Goal: Task Accomplishment & Management: Use online tool/utility

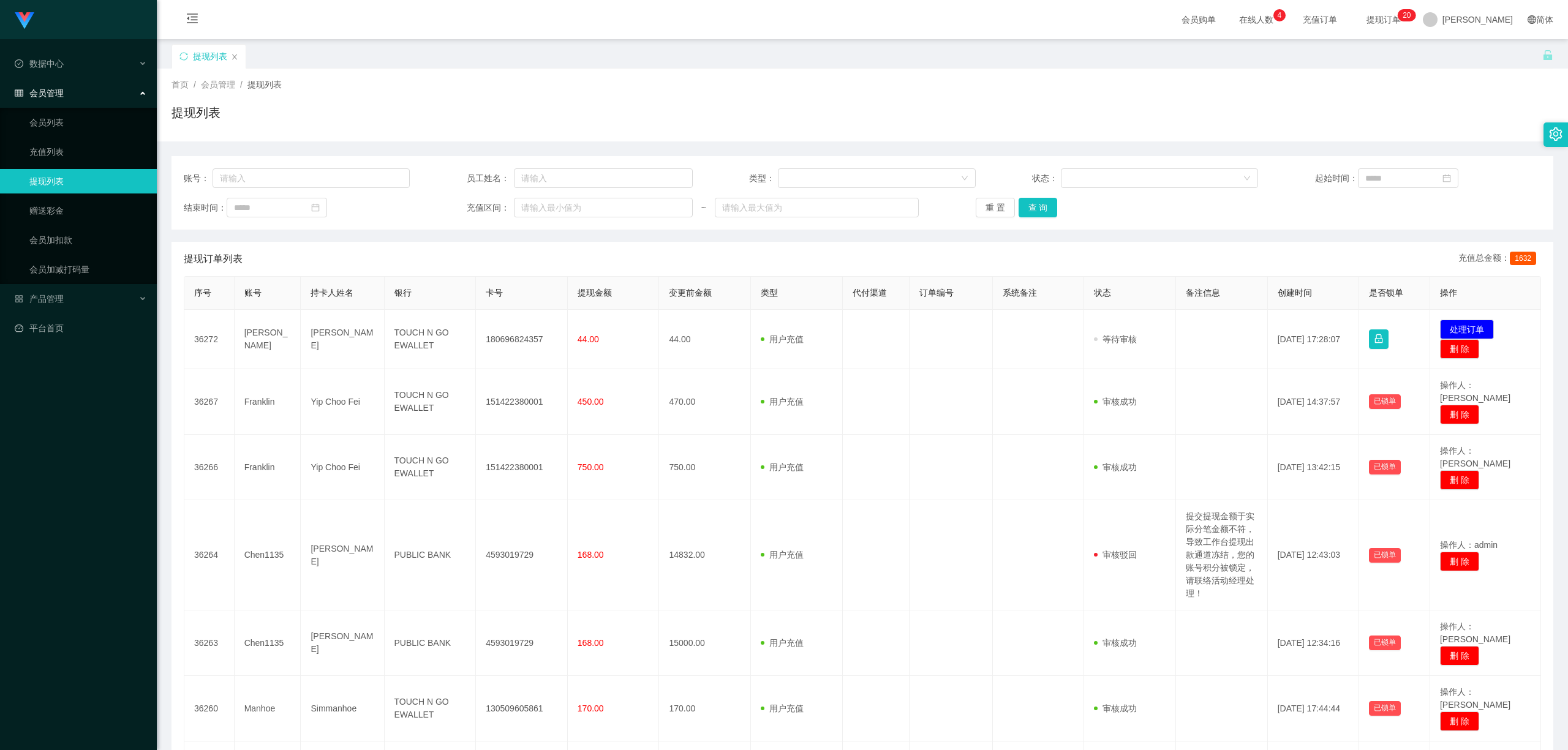
click at [260, 343] on td "[PERSON_NAME]" at bounding box center [268, 339] width 66 height 59
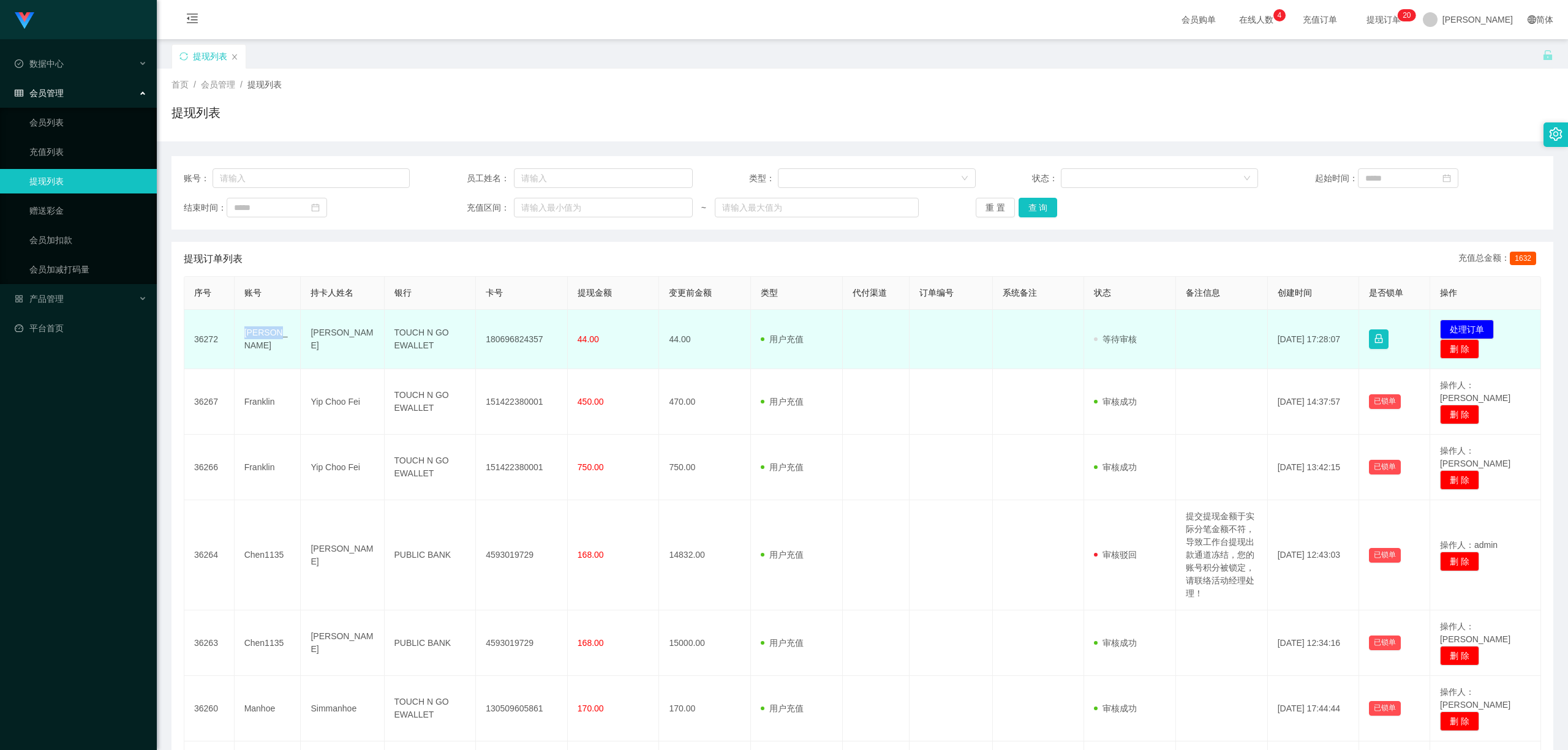
copy td "[PERSON_NAME]"
click at [538, 349] on td "180696824357" at bounding box center [522, 339] width 92 height 59
click at [524, 336] on td "180696824357" at bounding box center [522, 339] width 92 height 59
click at [1450, 329] on button "处理订单" at bounding box center [1467, 329] width 54 height 20
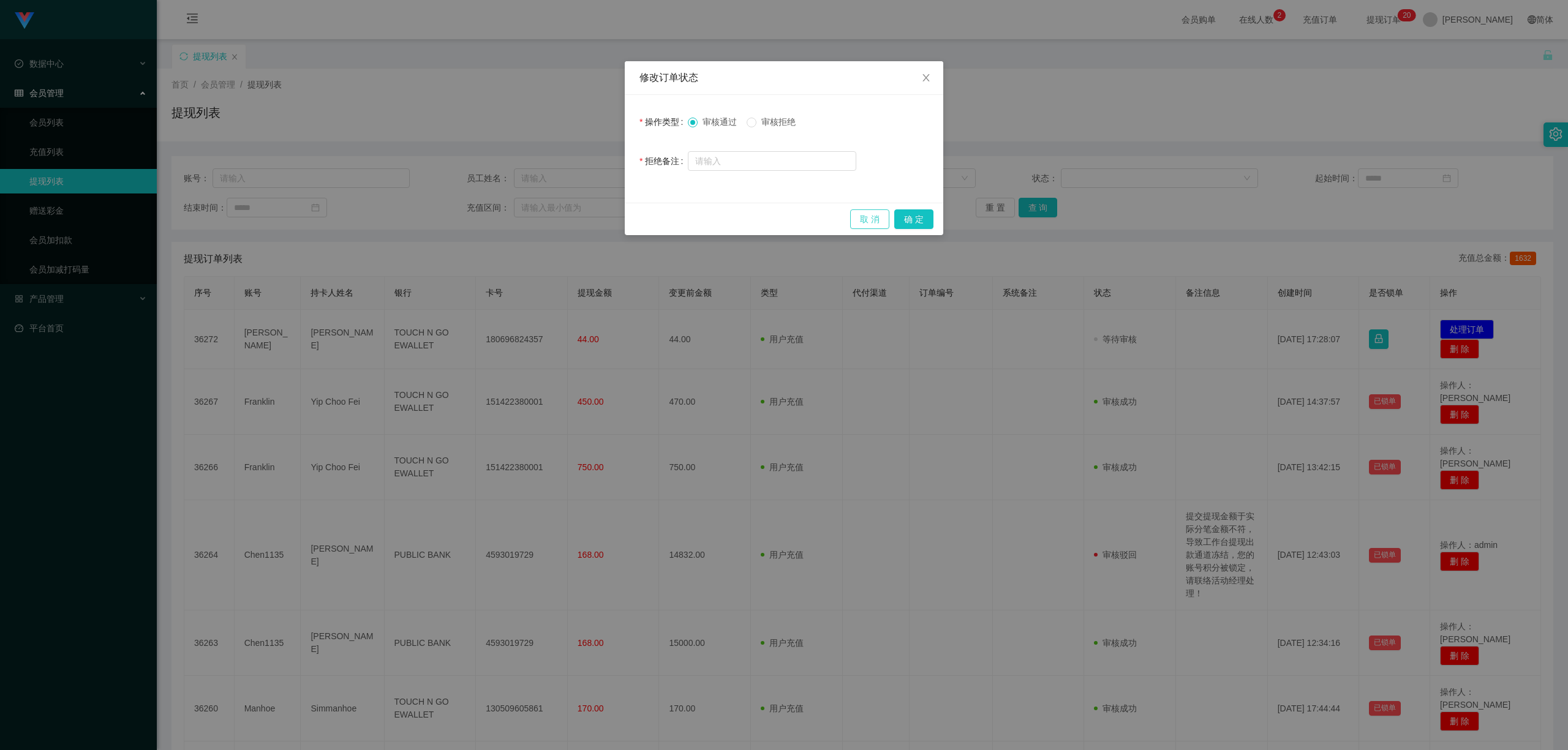
click at [866, 229] on button "取 消" at bounding box center [870, 219] width 39 height 20
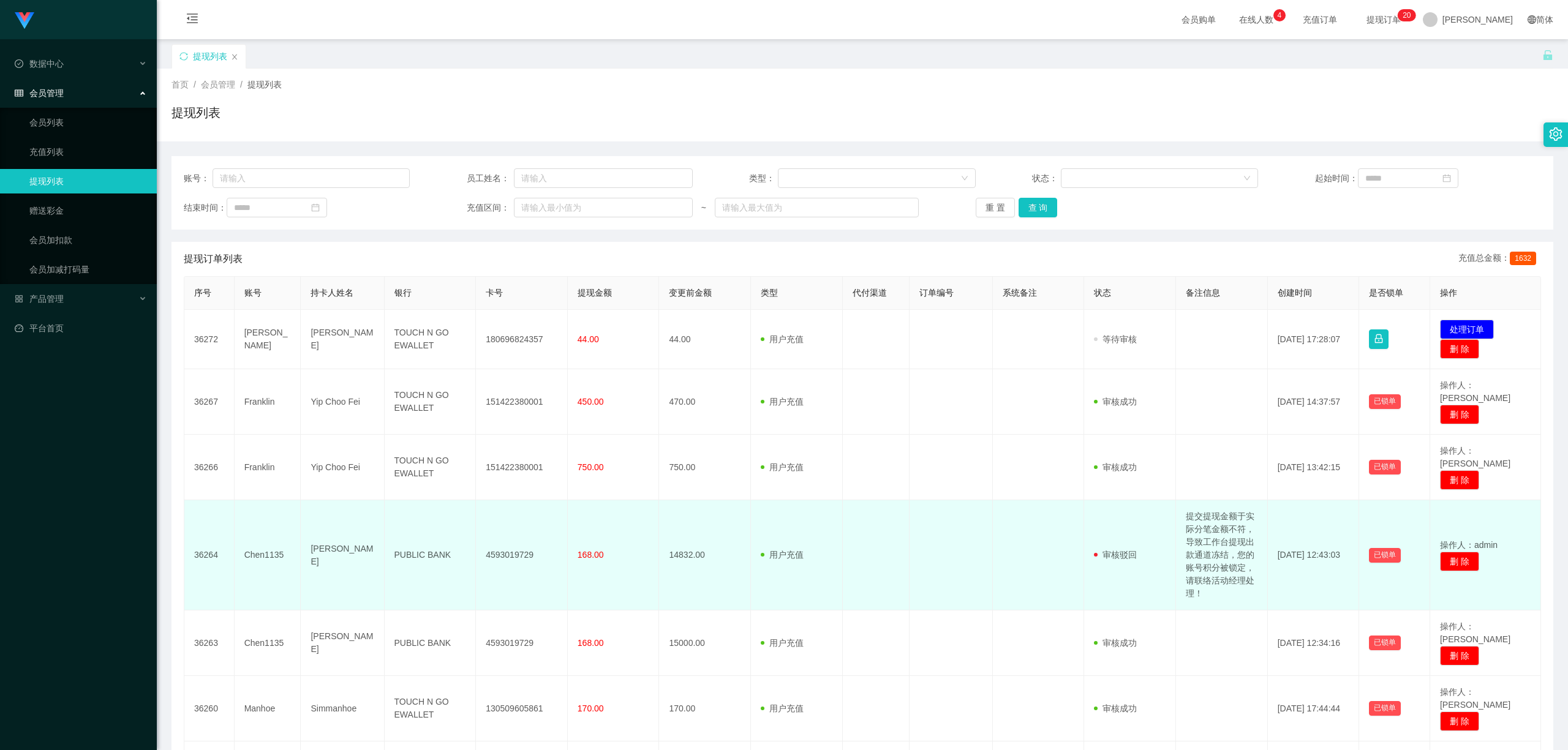
click at [1074, 551] on td at bounding box center [1039, 555] width 92 height 110
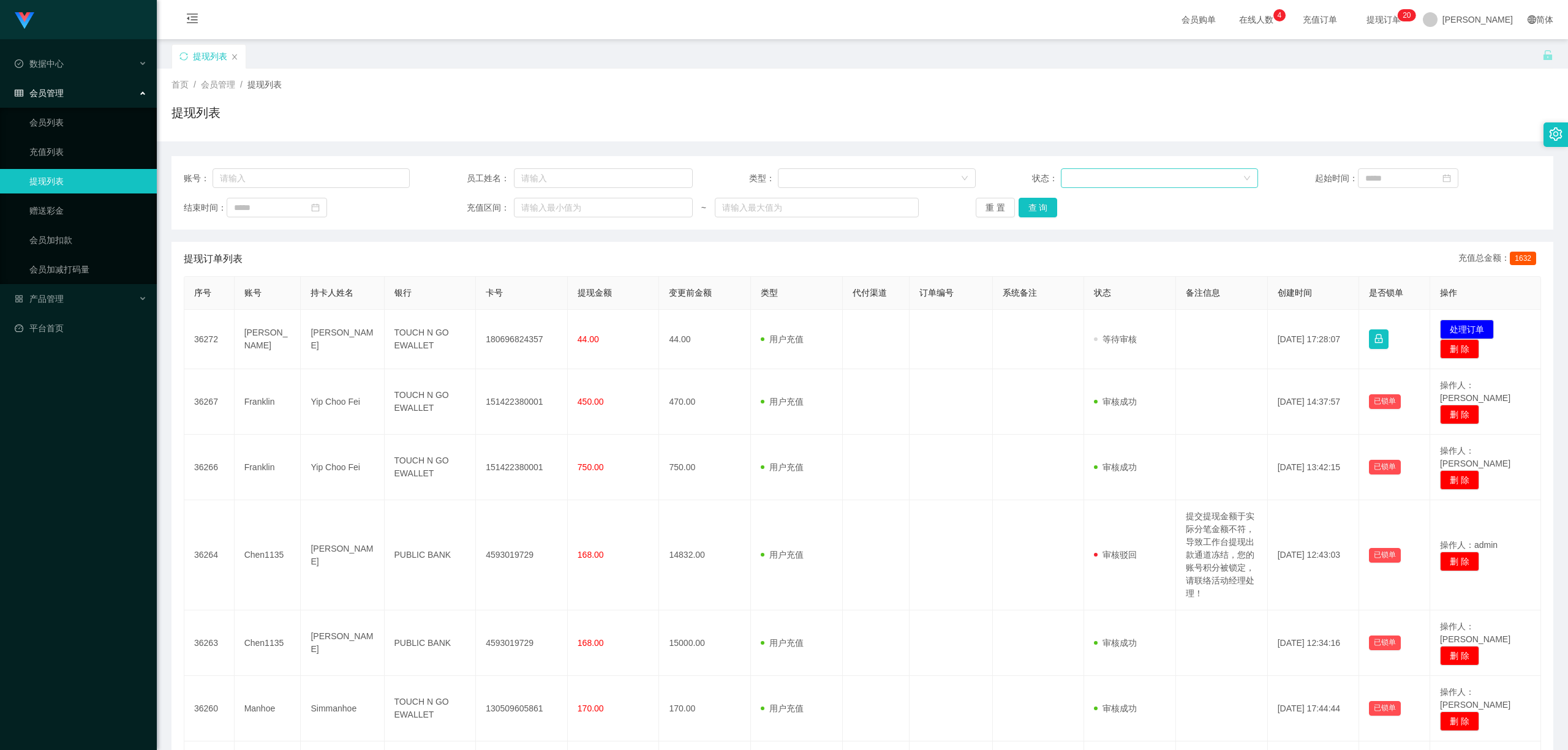
click at [1123, 174] on div at bounding box center [1155, 178] width 175 height 19
click at [1094, 238] on li "审核驳回" at bounding box center [1153, 242] width 196 height 20
click at [1038, 216] on button "查 询" at bounding box center [1038, 208] width 39 height 20
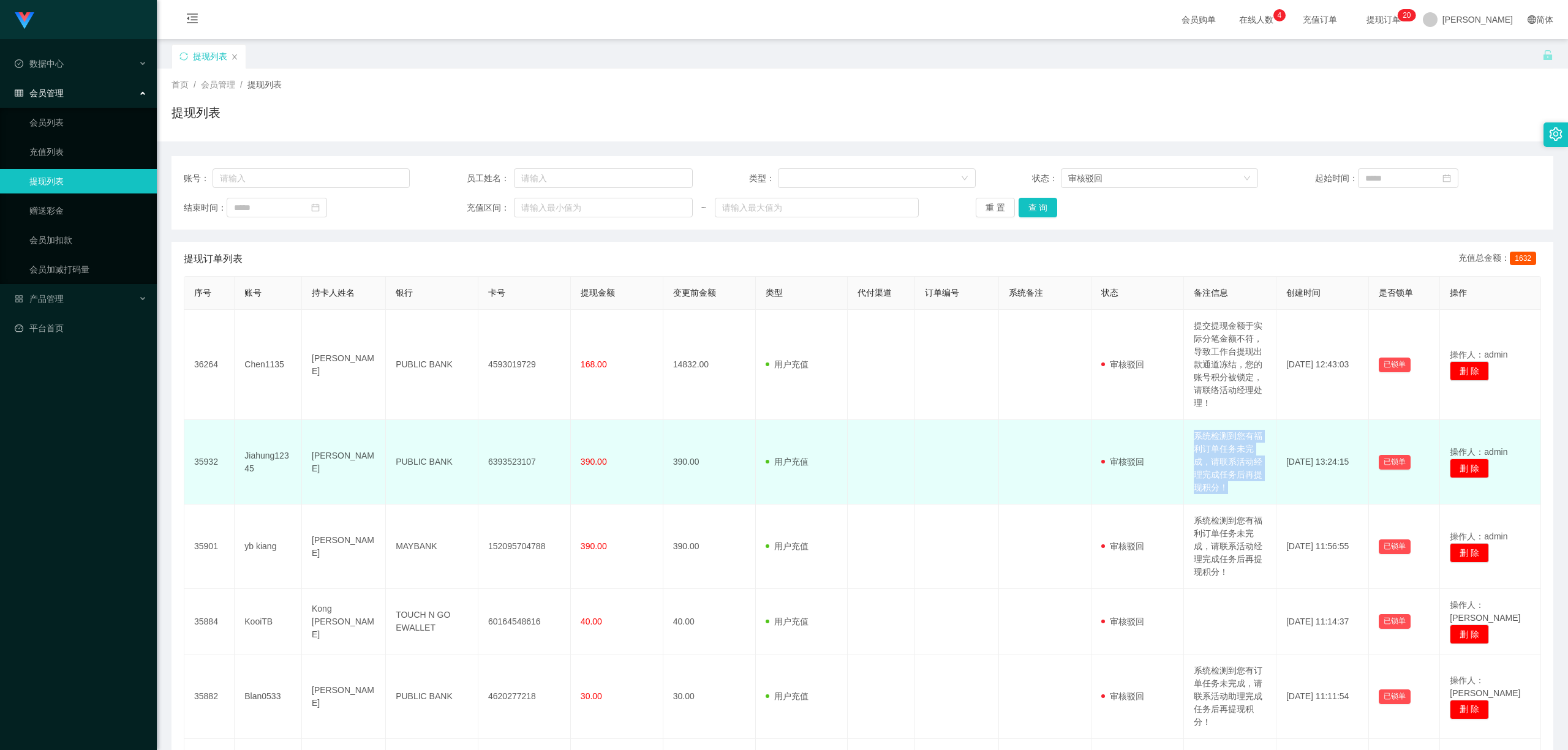
drag, startPoint x: 1186, startPoint y: 434, endPoint x: 1226, endPoint y: 490, distance: 68.8
click at [1226, 490] on td "系统检测到您有福利订单任务未完成，请联系活动经理完成任务后再提现积分！" at bounding box center [1230, 462] width 92 height 84
copy td "系统检测到您有福利订单任务未完成，请联系活动经理完成任务后再提现积分！"
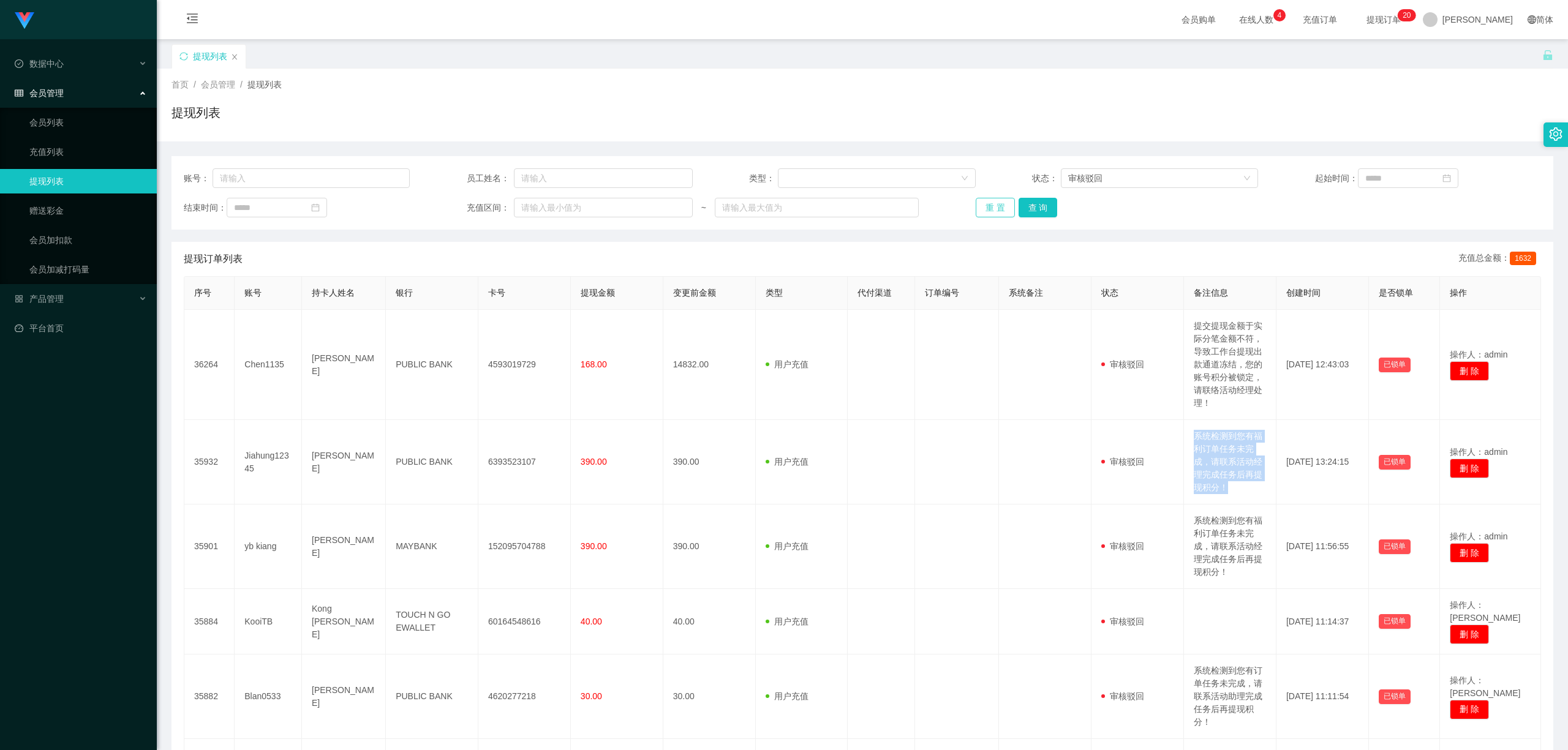
click at [995, 211] on button "重 置" at bounding box center [995, 208] width 39 height 20
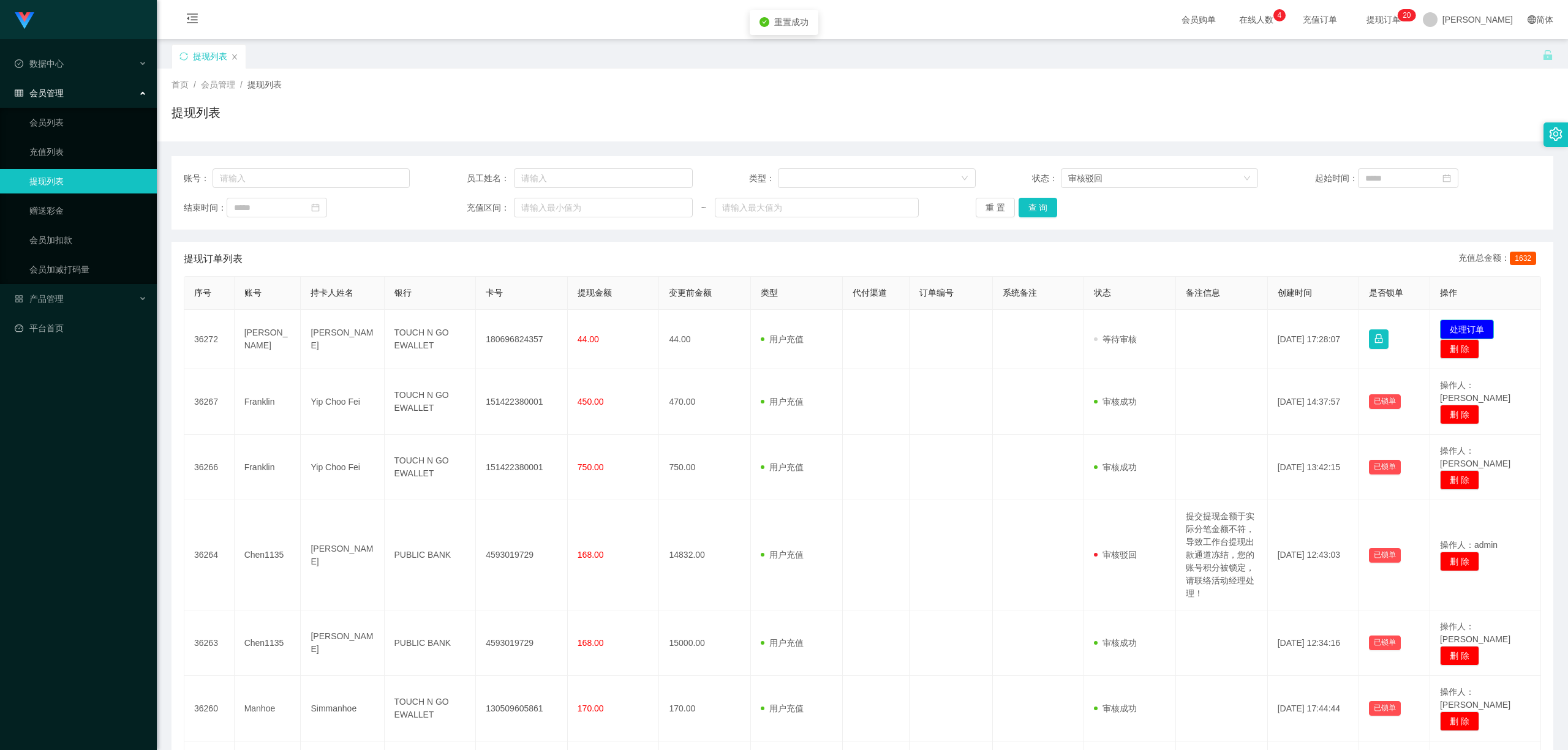
drag, startPoint x: 1475, startPoint y: 326, endPoint x: 1444, endPoint y: 337, distance: 32.9
click at [1474, 326] on button "处理订单" at bounding box center [1467, 329] width 54 height 20
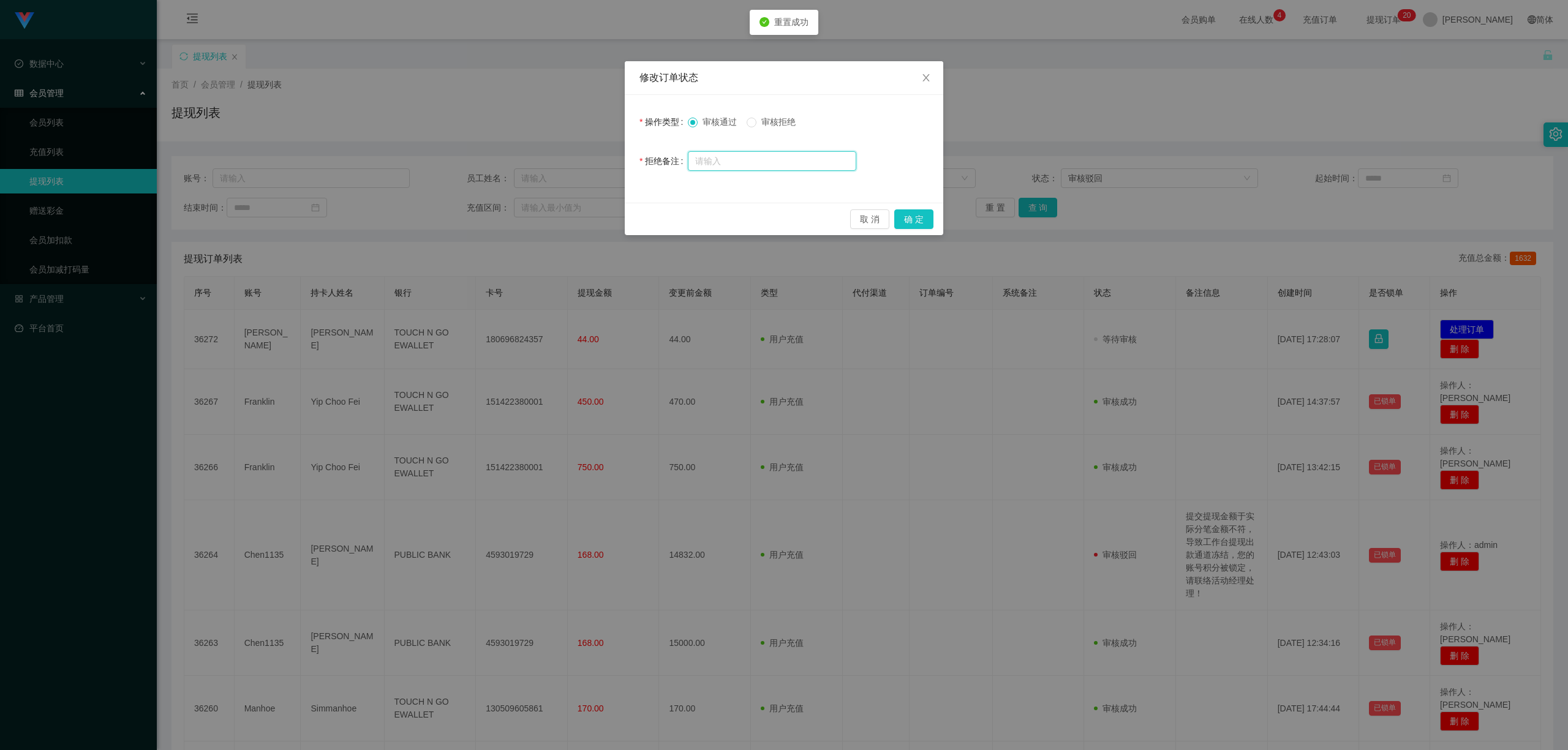
click at [745, 161] on input "text" at bounding box center [772, 161] width 169 height 20
paste input "系统检测到您有福利订单任务未完成，请联系活动经理完成任务后再提现积分！"
type input "系统检测到您有福利订单任务未完成，请联系活动经理完成任务后再提现积分！"
click at [761, 124] on span "审核拒绝" at bounding box center [779, 122] width 44 height 10
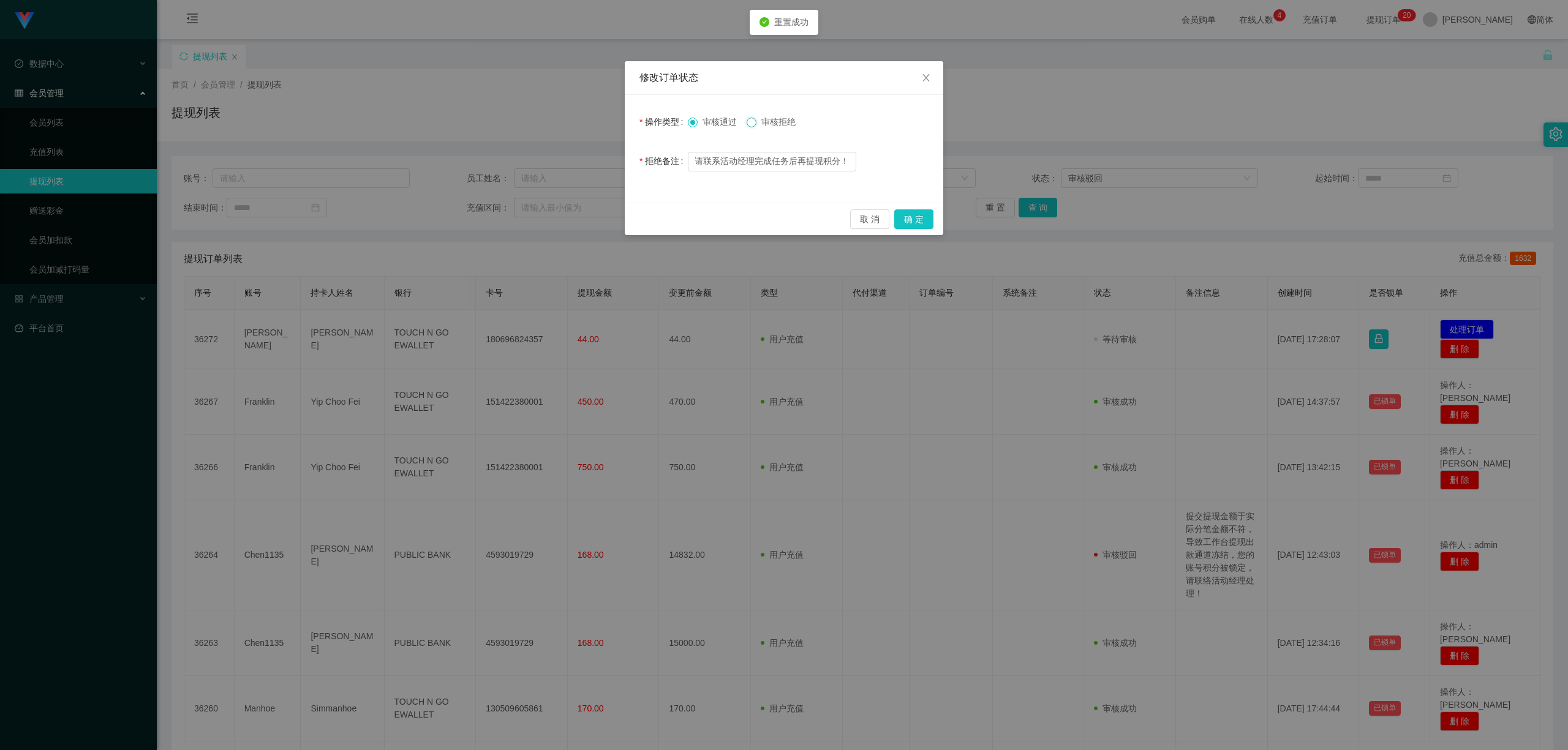
scroll to position [0, 0]
click at [922, 223] on button "确 定" at bounding box center [914, 219] width 39 height 20
